Goal: Task Accomplishment & Management: Manage account settings

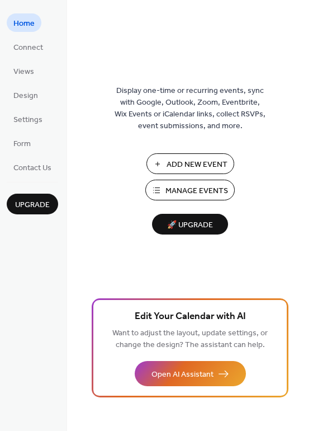
click at [175, 189] on span "Manage Events" at bounding box center [197, 191] width 63 height 12
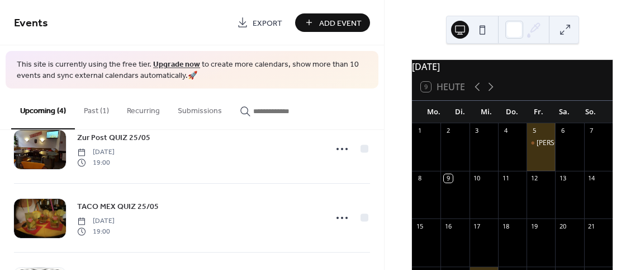
scroll to position [112, 0]
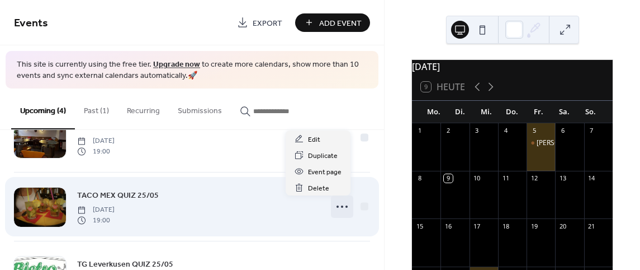
click at [341, 206] on icon at bounding box center [342, 206] width 18 height 18
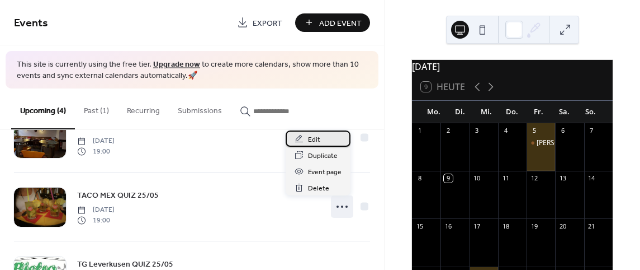
click at [317, 138] on span "Edit" at bounding box center [314, 140] width 12 height 12
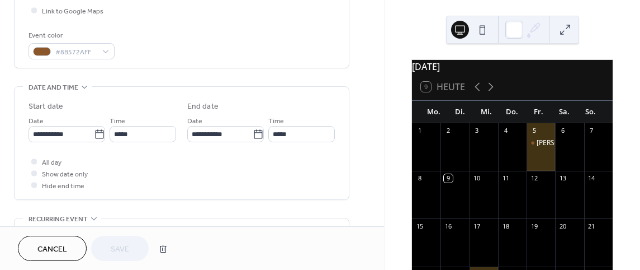
scroll to position [280, 0]
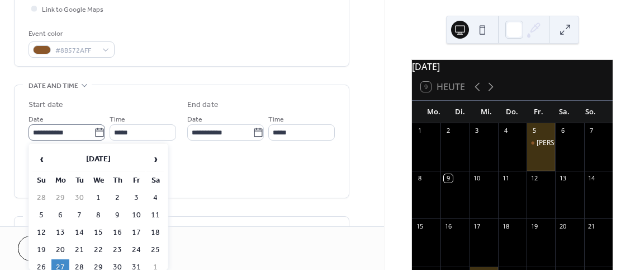
click at [96, 135] on icon at bounding box center [99, 132] width 11 height 11
click at [94, 135] on input "**********" at bounding box center [61, 132] width 65 height 16
click at [97, 264] on td "29" at bounding box center [98, 267] width 18 height 16
type input "**********"
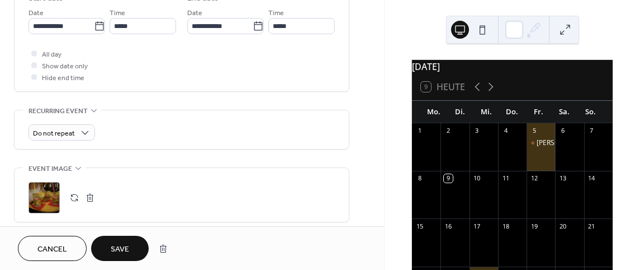
scroll to position [447, 0]
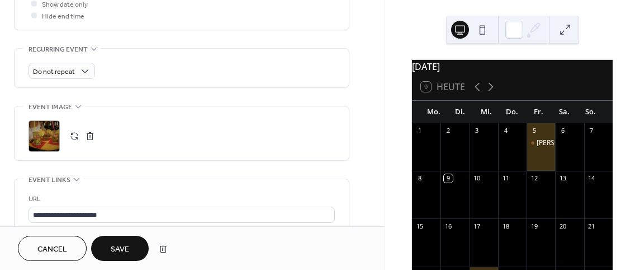
click at [88, 138] on button "button" at bounding box center [90, 136] width 16 height 16
click at [72, 131] on button "button" at bounding box center [75, 136] width 16 height 16
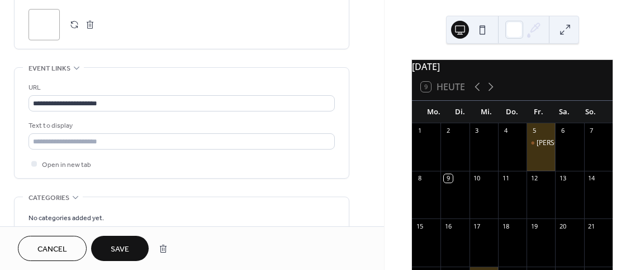
scroll to position [559, 0]
click at [124, 243] on span "Save" at bounding box center [120, 249] width 18 height 12
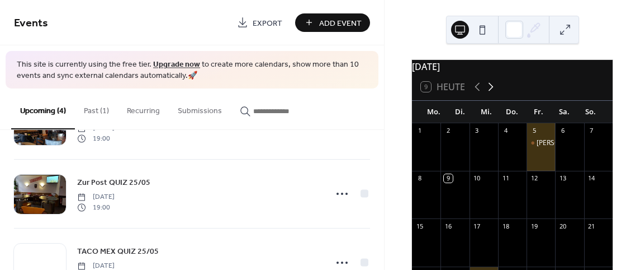
click at [486, 93] on icon at bounding box center [490, 86] width 13 height 13
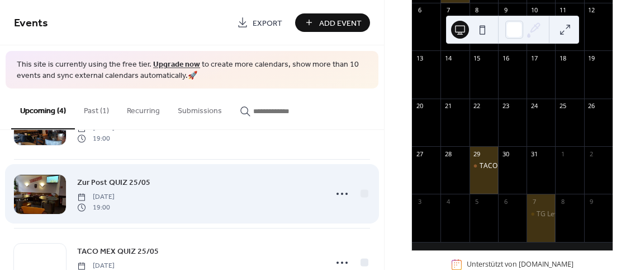
scroll to position [112, 0]
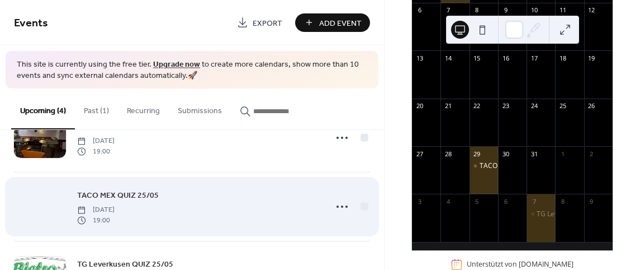
click at [45, 201] on div at bounding box center [40, 206] width 52 height 39
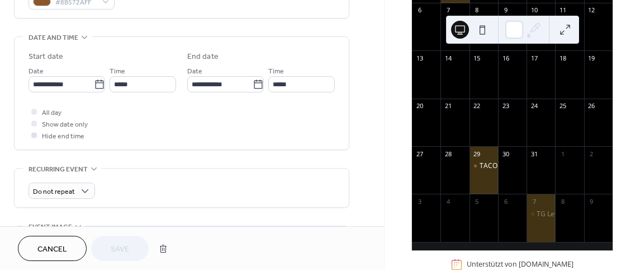
scroll to position [447, 0]
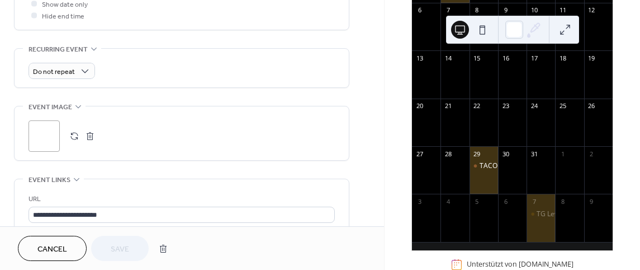
click at [51, 138] on div ";" at bounding box center [44, 135] width 31 height 31
click at [73, 139] on button "button" at bounding box center [75, 136] width 16 height 16
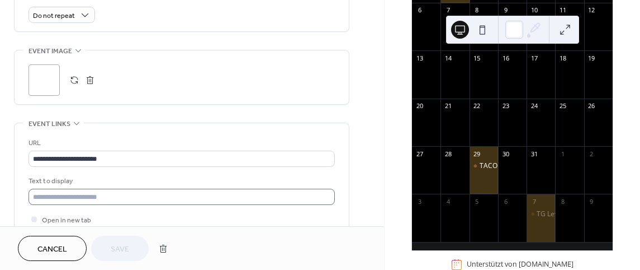
scroll to position [0, 0]
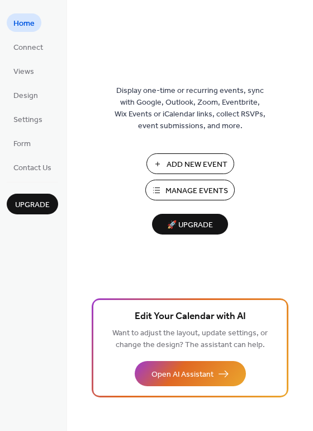
click at [178, 200] on div "Add New Event Manage Events 🚀 Upgrade" at bounding box center [190, 193] width 112 height 81
click at [180, 193] on span "Manage Events" at bounding box center [197, 191] width 63 height 12
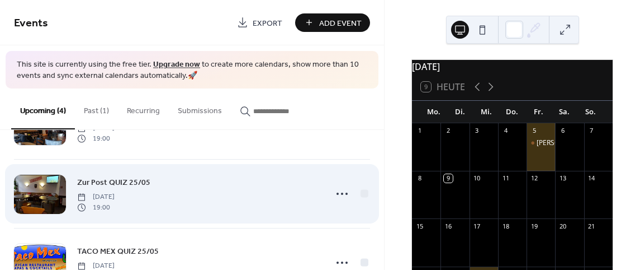
scroll to position [112, 0]
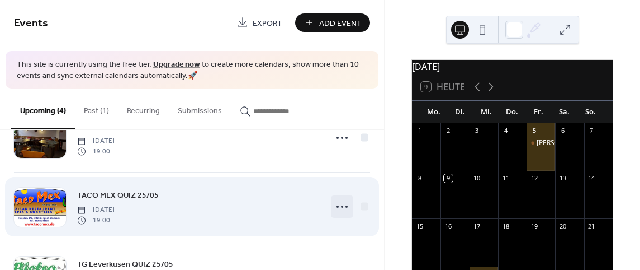
click at [346, 207] on circle at bounding box center [347, 206] width 2 height 2
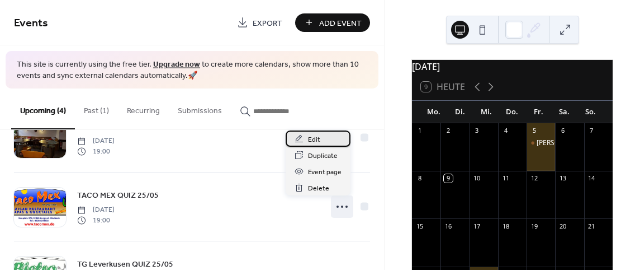
click at [322, 140] on div "Edit" at bounding box center [318, 138] width 65 height 16
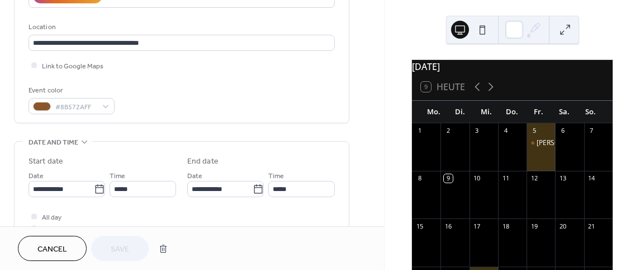
scroll to position [224, 0]
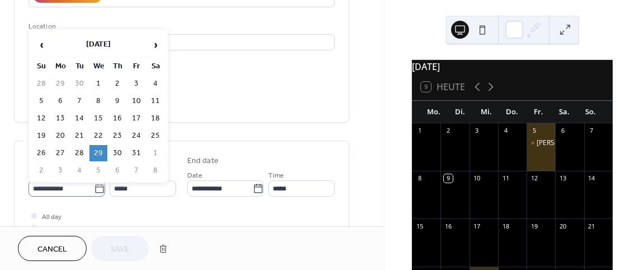
click at [95, 187] on icon at bounding box center [99, 188] width 11 height 11
click at [94, 187] on input "**********" at bounding box center [61, 188] width 65 height 16
click at [115, 152] on td "30" at bounding box center [118, 153] width 18 height 16
type input "**********"
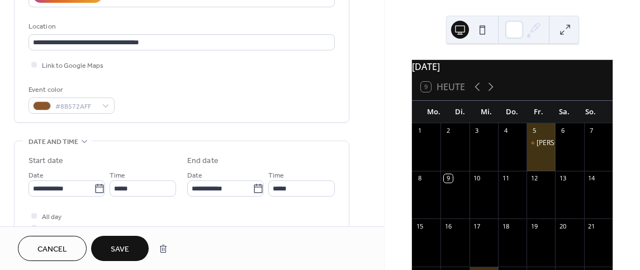
click at [120, 246] on span "Save" at bounding box center [120, 249] width 18 height 12
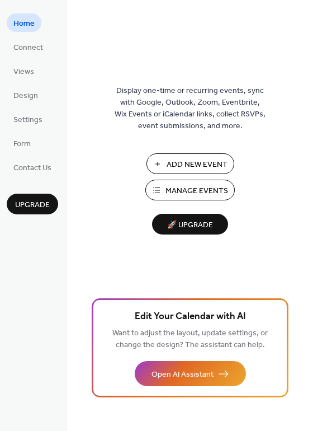
click at [179, 186] on span "Manage Events" at bounding box center [197, 191] width 63 height 12
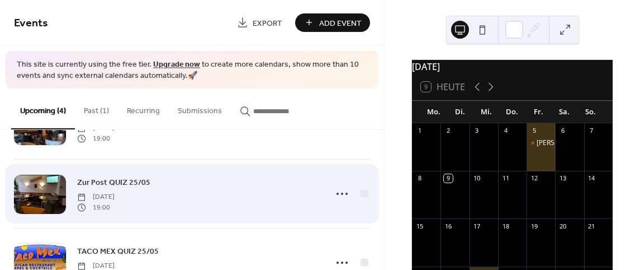
scroll to position [112, 0]
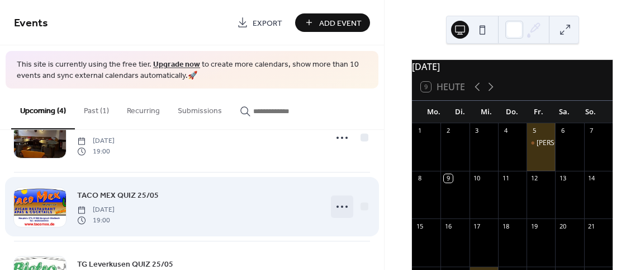
click at [337, 206] on circle at bounding box center [338, 206] width 2 height 2
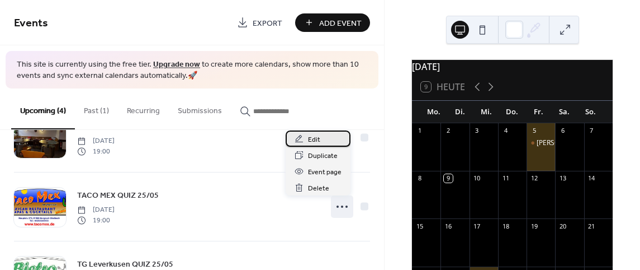
click at [314, 138] on span "Edit" at bounding box center [314, 140] width 12 height 12
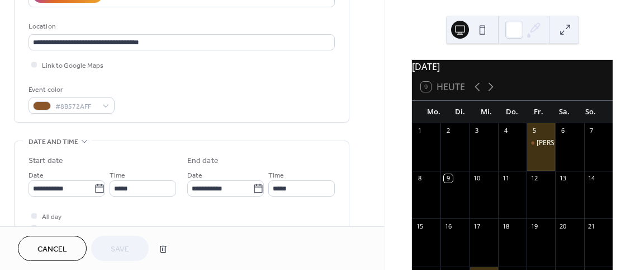
scroll to position [1, 0]
click at [99, 188] on icon at bounding box center [100, 188] width 11 height 11
click at [95, 188] on input "**********" at bounding box center [62, 188] width 67 height 16
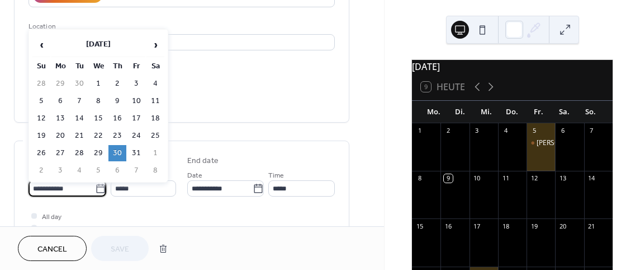
click at [119, 148] on td "30" at bounding box center [118, 153] width 18 height 16
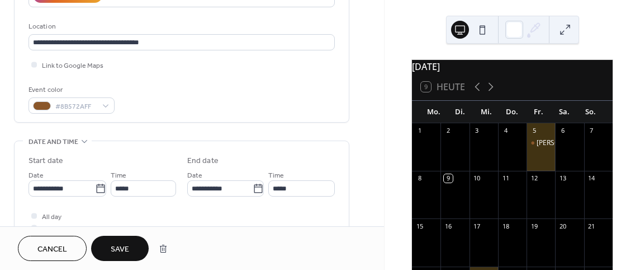
click at [125, 244] on span "Save" at bounding box center [120, 249] width 18 height 12
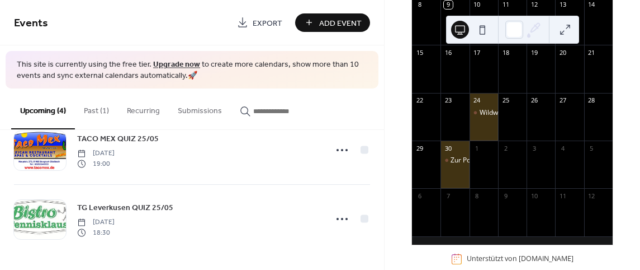
scroll to position [143, 0]
